Goal: Navigation & Orientation: Find specific page/section

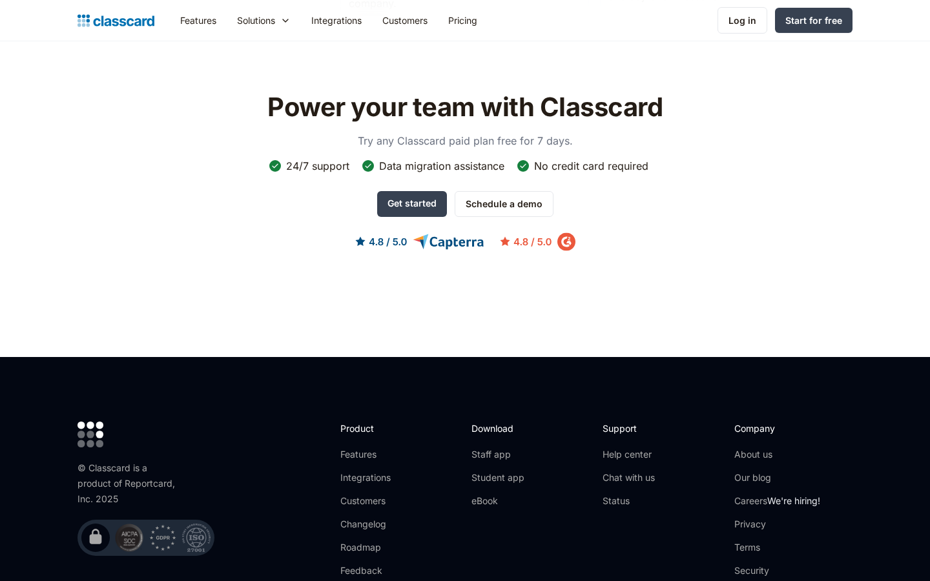
scroll to position [4166, 0]
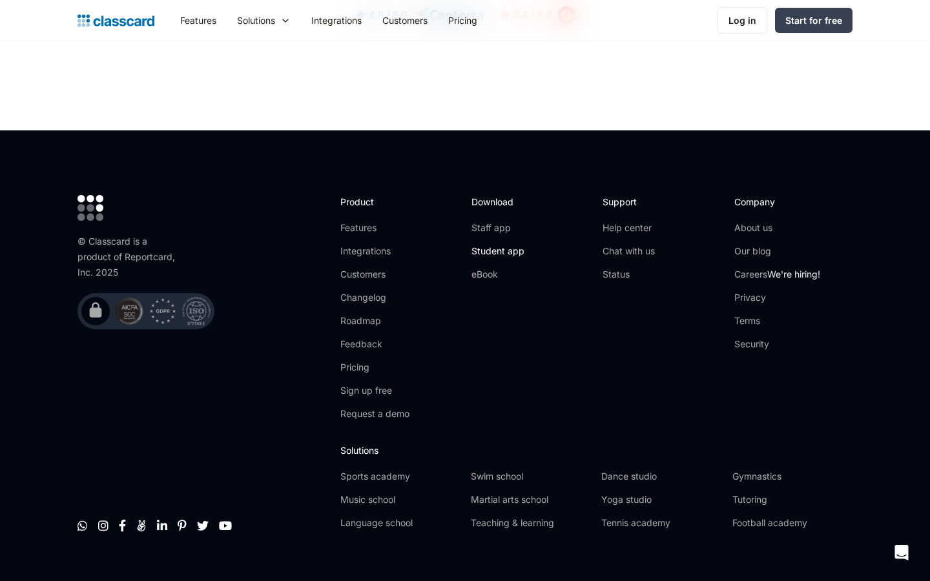
click at [496, 245] on link "Student app" at bounding box center [497, 251] width 53 height 13
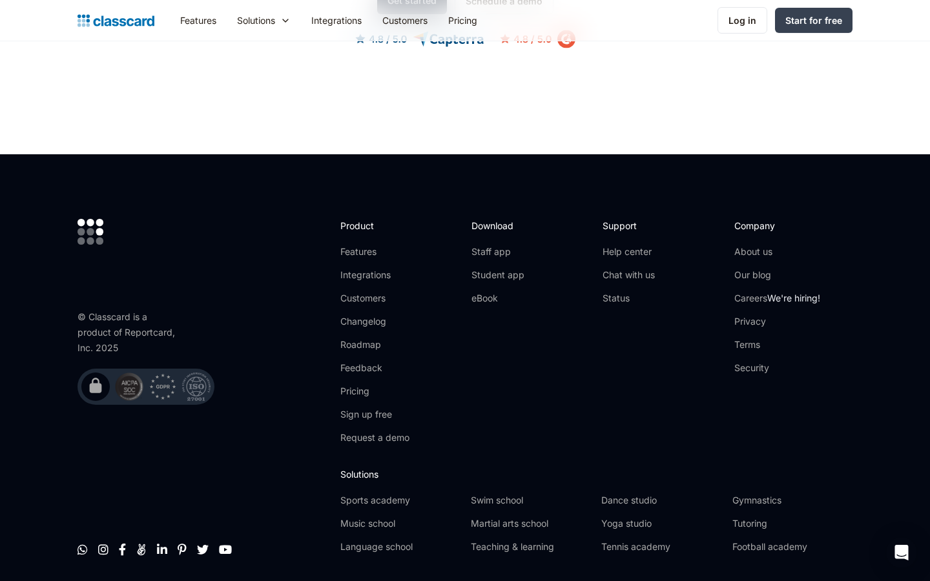
scroll to position [957, 0]
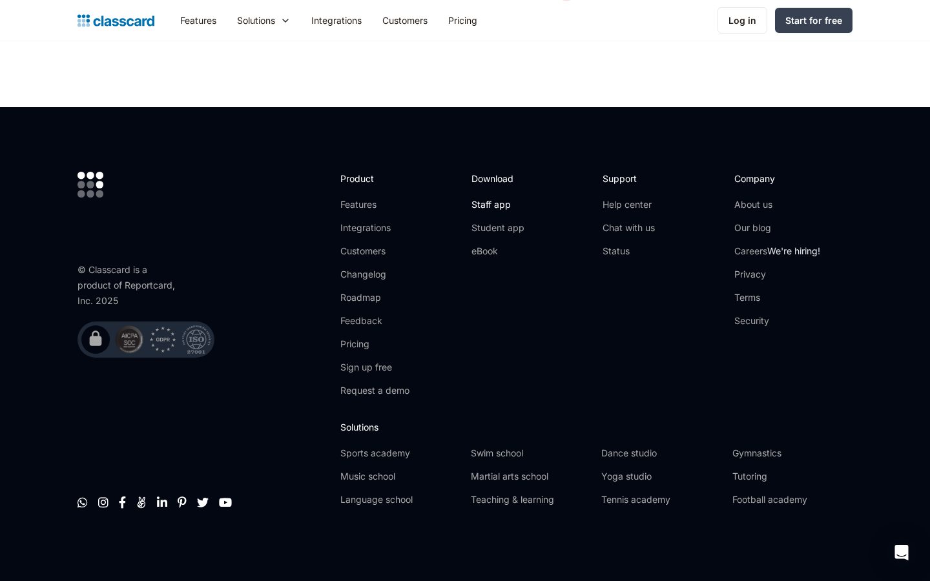
click at [486, 201] on link "Staff app" at bounding box center [497, 204] width 53 height 13
